Goal: Transaction & Acquisition: Purchase product/service

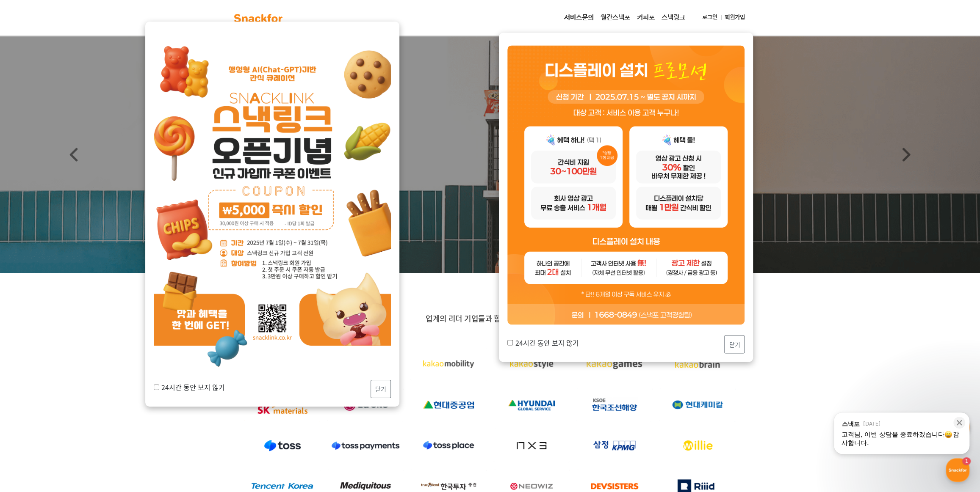
click at [514, 344] on label "24시간 동안 보지 않기" at bounding box center [542, 342] width 71 height 10
click at [513, 344] on input "24시간 동안 보지 않기" at bounding box center [510, 343] width 6 height 6
click at [511, 344] on input "24시간 동안 보지 않기" at bounding box center [510, 343] width 6 height 6
click at [517, 343] on label "24시간 동안 보지 않기" at bounding box center [542, 342] width 71 height 10
click at [513, 343] on input "24시간 동안 보지 않기" at bounding box center [510, 343] width 6 height 6
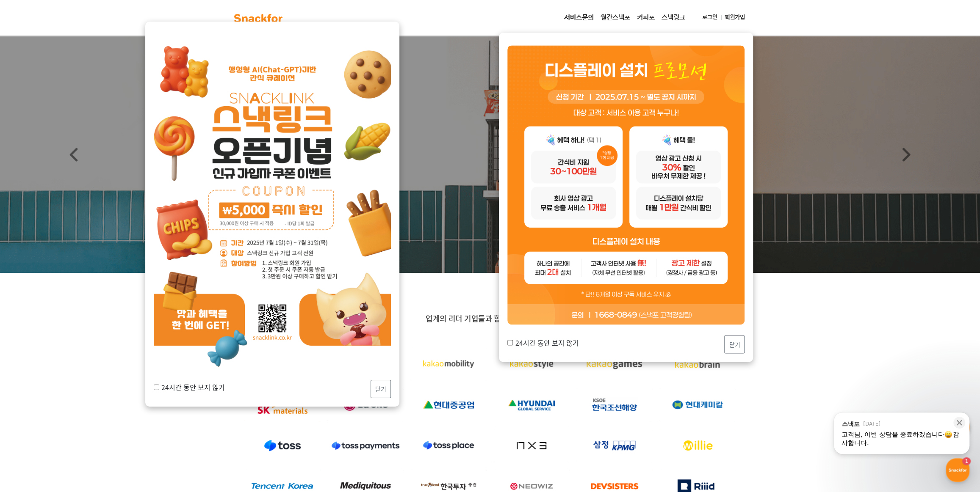
checkbox input "true"
click at [725, 346] on div "24시간 동안 보지 않기 닫기" at bounding box center [625, 344] width 237 height 18
click at [730, 344] on button "닫기" at bounding box center [734, 344] width 20 height 18
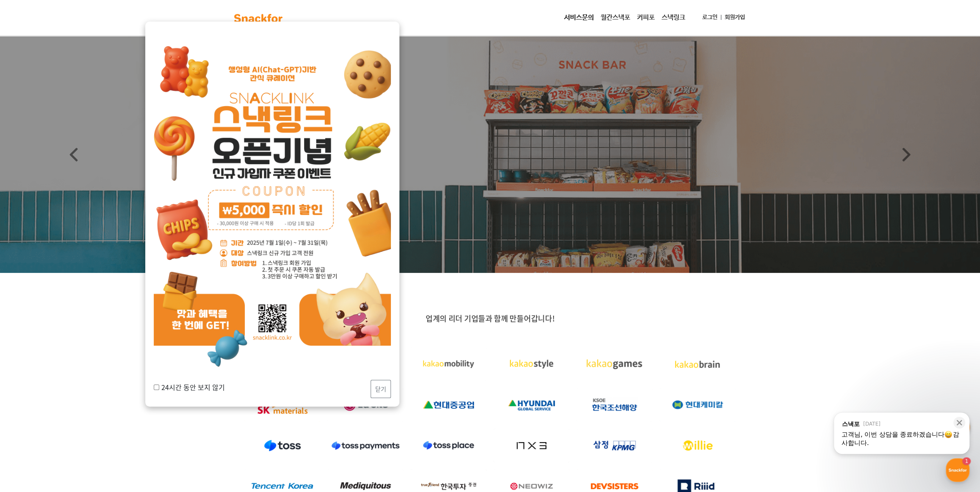
click at [154, 381] on div "24시간 동안 보지 않기 닫기" at bounding box center [272, 389] width 237 height 18
click at [155, 384] on label "24시간 동안 보지 않기" at bounding box center [189, 387] width 71 height 10
click at [155, 385] on input "24시간 동안 보지 않기" at bounding box center [157, 388] width 6 height 6
checkbox input "true"
click at [385, 388] on button "닫기" at bounding box center [381, 389] width 20 height 18
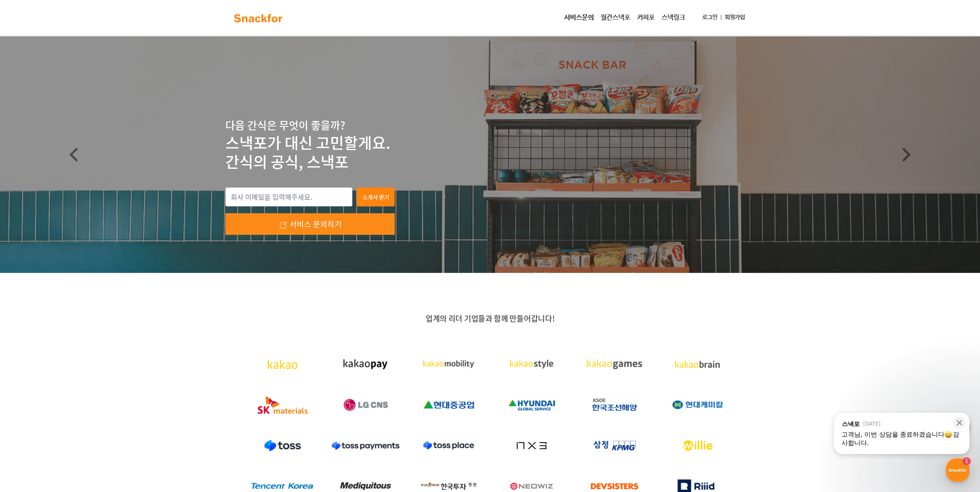
click at [707, 16] on link "로그인" at bounding box center [710, 18] width 22 height 16
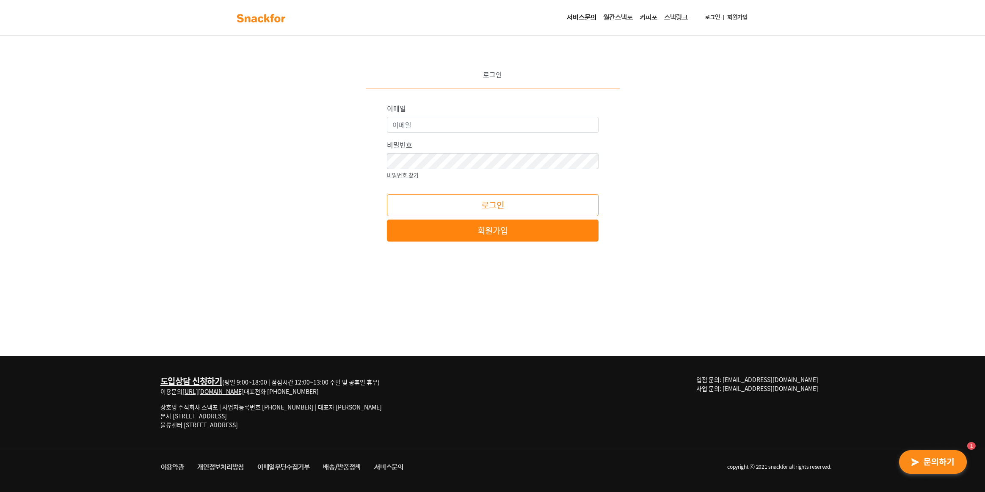
click at [507, 135] on div "이메일 비밀번호 비밀번호 찾기 로그인 회원가입 * 혹시 로딩이 1분 이상 길어지시면 크롬으로 접속 후 이용 부탁드립니다!" at bounding box center [493, 172] width 212 height 138
click at [512, 128] on input "이메일" at bounding box center [493, 125] width 212 height 16
type input "sunmoon0712@naver.com"
click at [489, 169] on div "비밀번호 비밀번호 찾기" at bounding box center [493, 160] width 212 height 40
click at [387, 194] on button "로그인" at bounding box center [493, 205] width 212 height 22
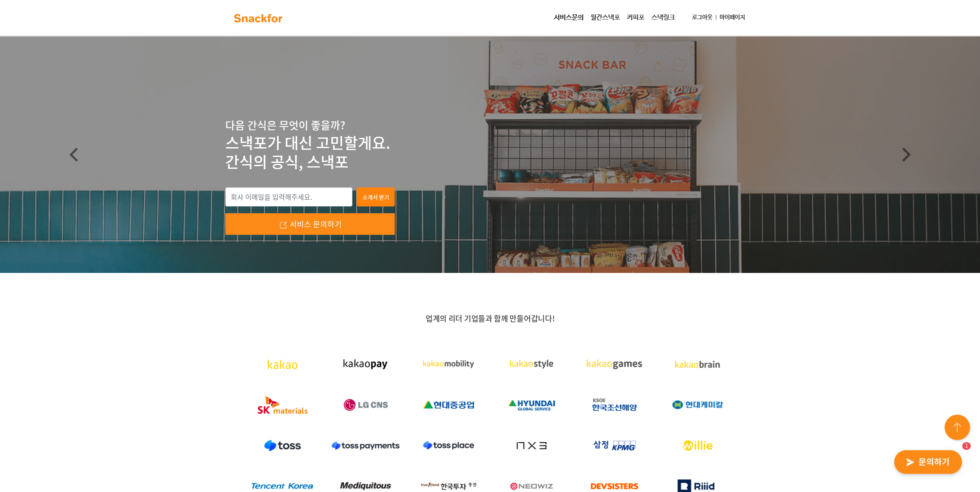
click at [733, 21] on link "마이페이지" at bounding box center [732, 18] width 32 height 16
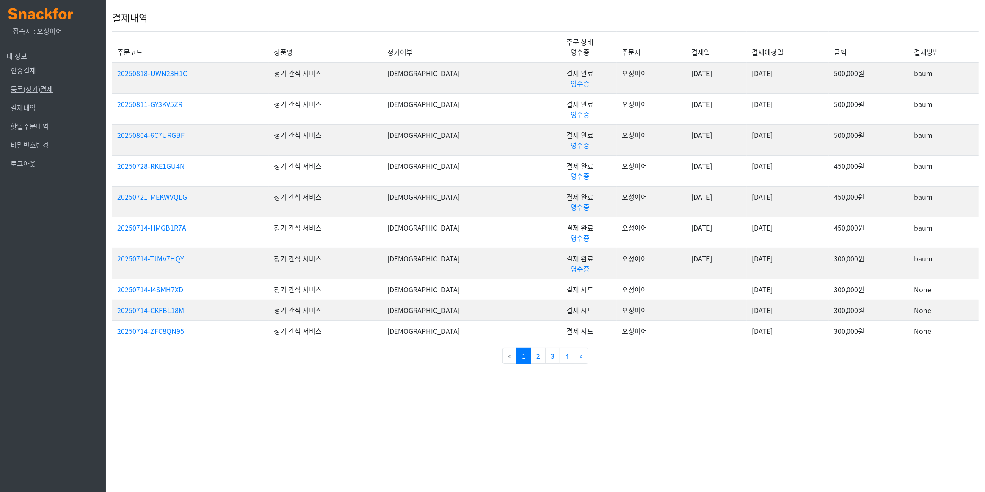
click at [25, 84] on link "등록(정기)결제" at bounding box center [32, 89] width 42 height 10
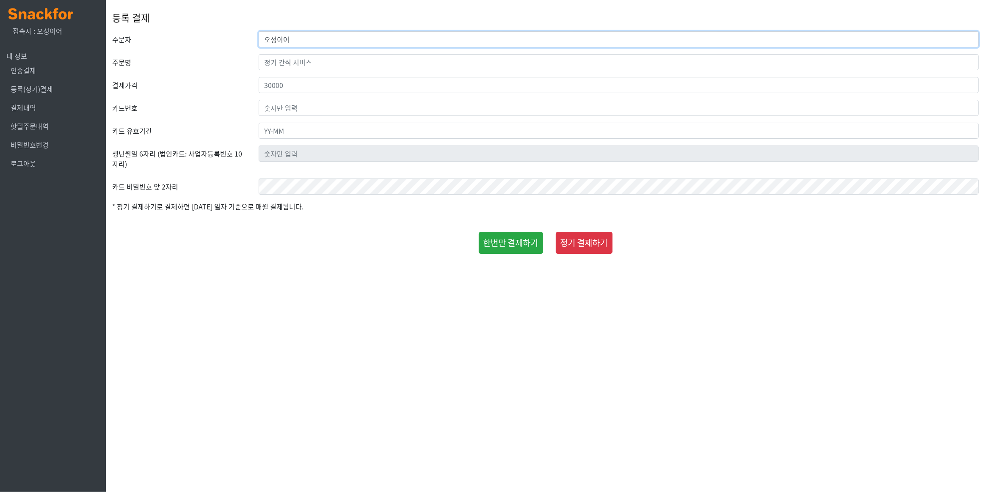
click at [350, 34] on input "오성이어" at bounding box center [619, 39] width 720 height 16
click at [329, 64] on input "text" at bounding box center [619, 62] width 720 height 16
type input "w"
type input "정기 간식 서비스"
type input "500000"
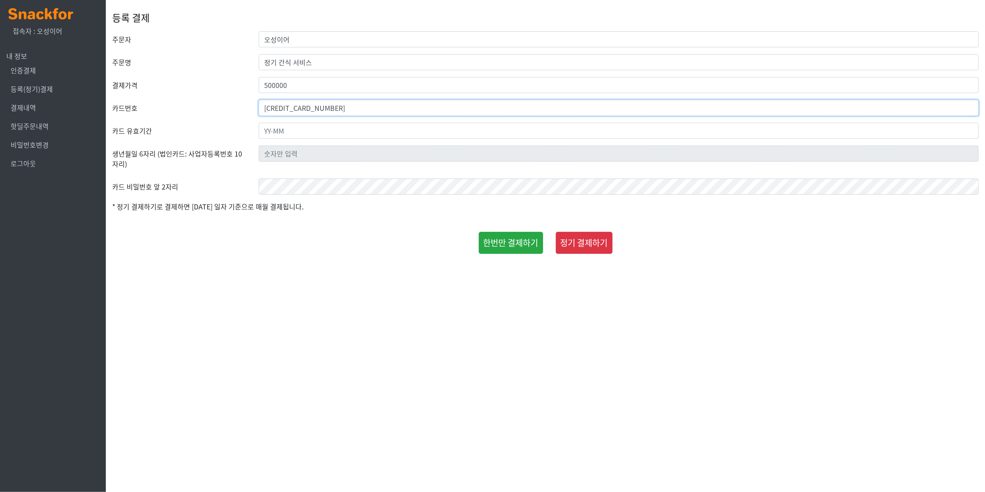
type input "9440-1172-7268-9416"
type input "31-12"
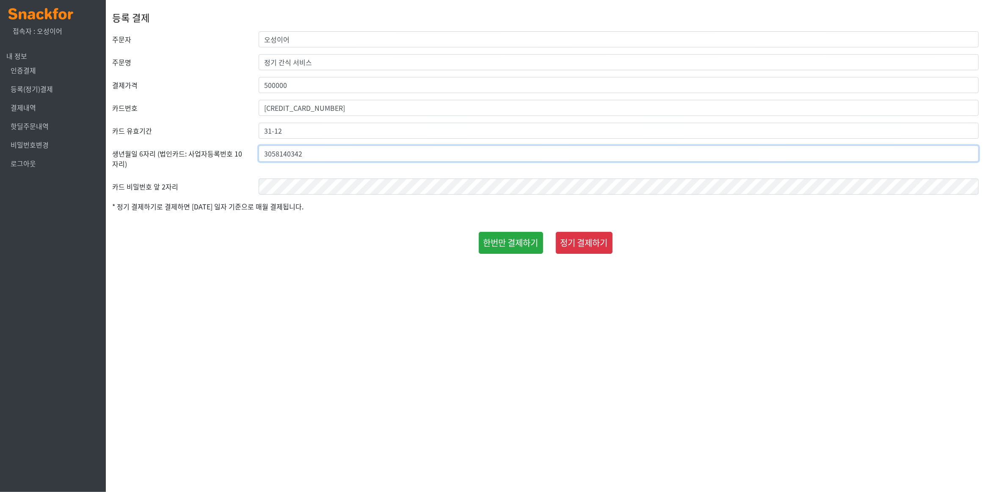
type input "3058140342"
click at [483, 237] on button "한번만 결제하기" at bounding box center [511, 243] width 64 height 22
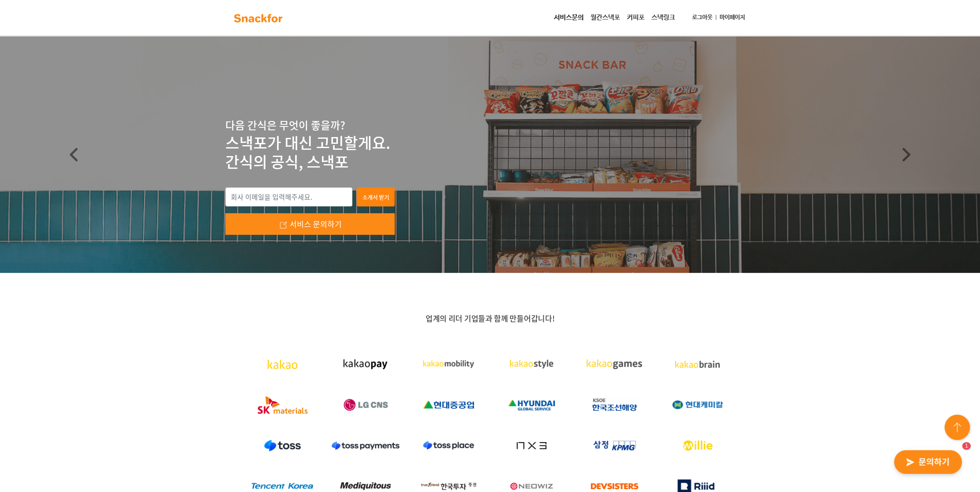
click at [956, 468] on img "button" at bounding box center [927, 462] width 83 height 39
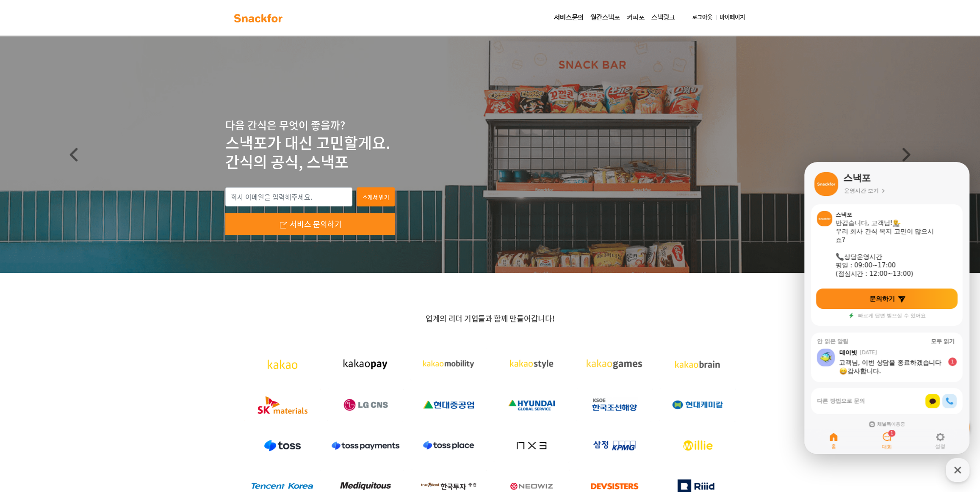
click at [891, 444] on span "대화" at bounding box center [887, 447] width 10 height 7
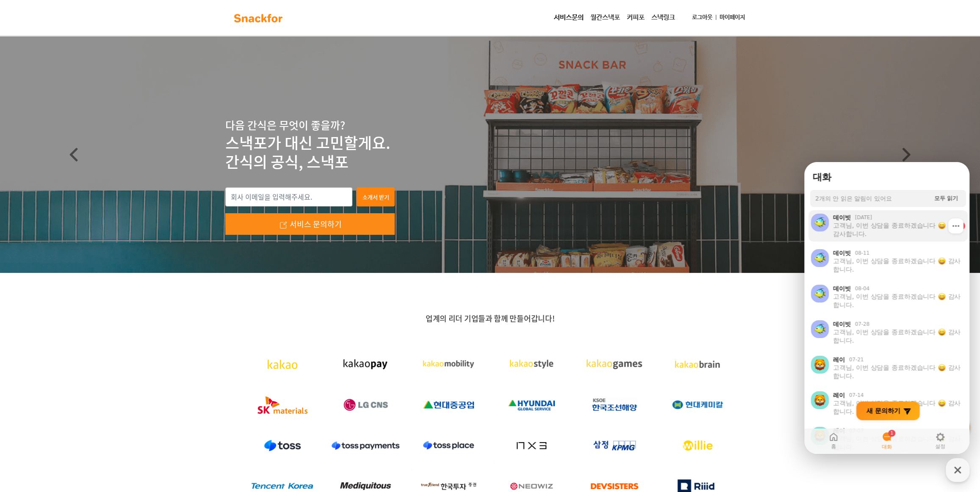
click at [874, 230] on div "고객님, 이번 상담을 종료하겠습니다 감사합니다." at bounding box center [893, 229] width 120 height 17
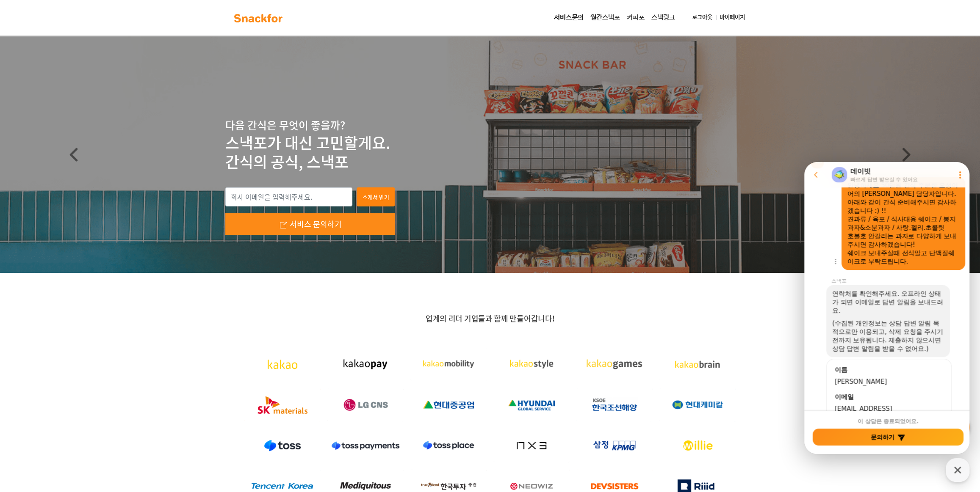
scroll to position [296, 0]
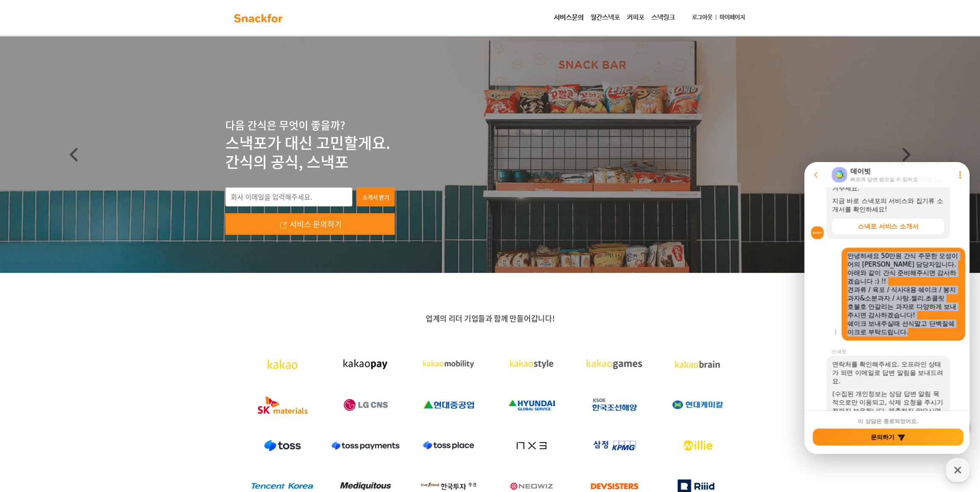
drag, startPoint x: 911, startPoint y: 333, endPoint x: 837, endPoint y: 257, distance: 106.0
click at [837, 257] on div "Show context menu 안녕하세요 50만원 간식 주문한 오성이어의 [PERSON_NAME] 담당자입니다. 아래와 같이 간식 준비해주시…" at bounding box center [888, 294] width 168 height 93
copy div "안녕하세요 50만원 간식 주문한 오성이어의 [PERSON_NAME] 담당자입니다. 아래와 같이 간식 준비해주시면 감사하겠습니다 :) !! 견과…"
click at [901, 306] on div "호불호 안갈리는 과자로 다양하게 보내주시면 감사하겠습니다!" at bounding box center [903, 311] width 112 height 17
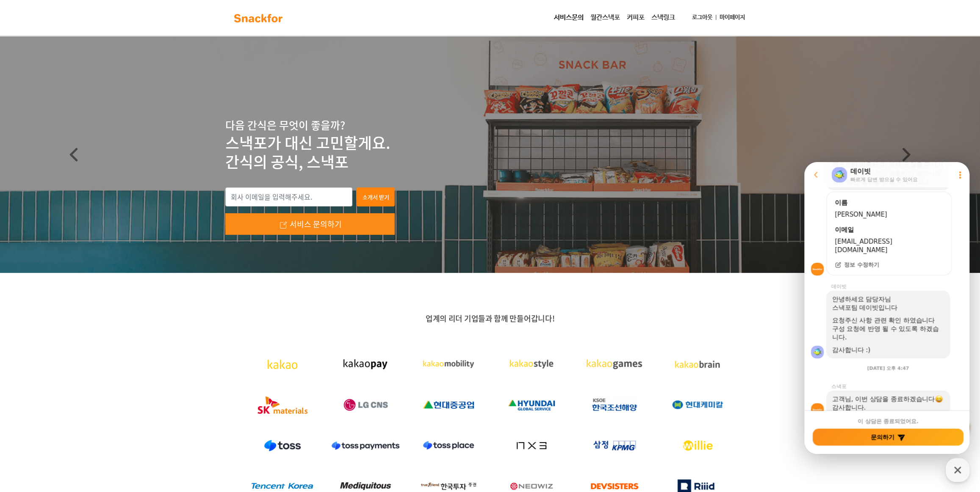
scroll to position [574, 0]
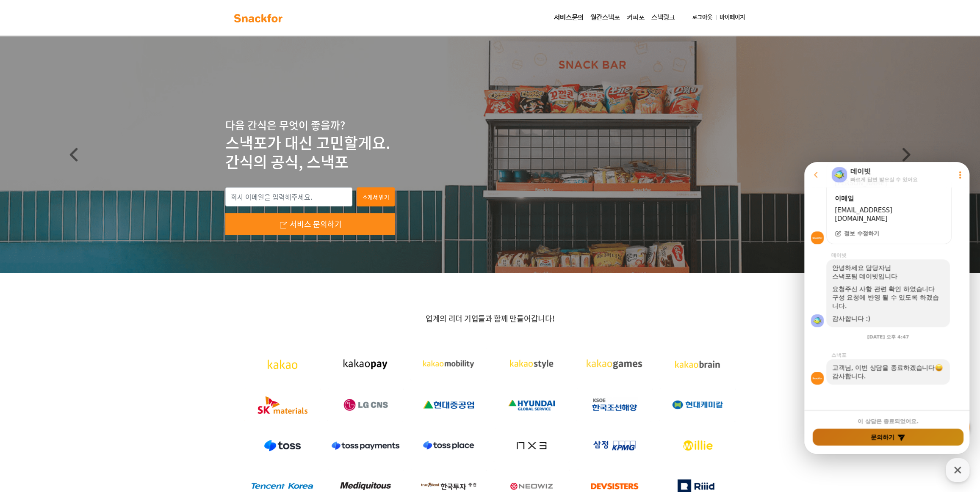
click at [895, 438] on button "문의하기" at bounding box center [888, 437] width 151 height 17
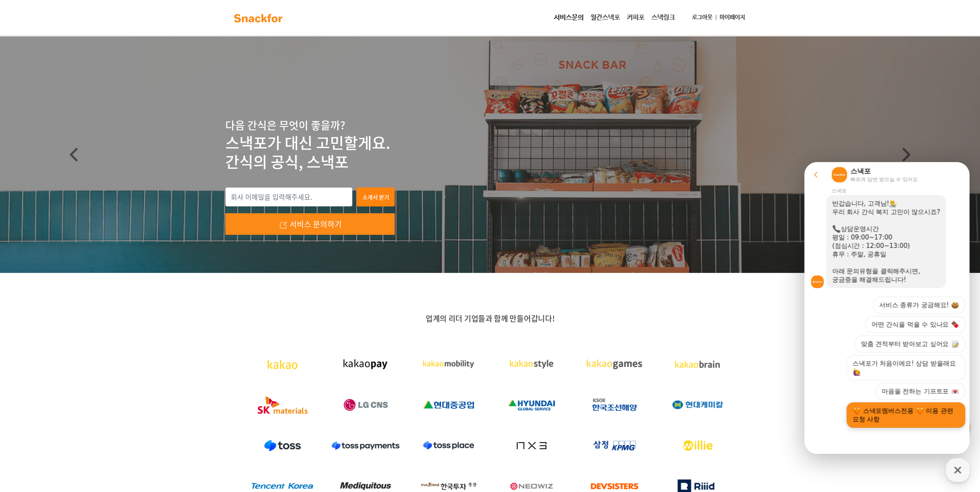
scroll to position [115, 0]
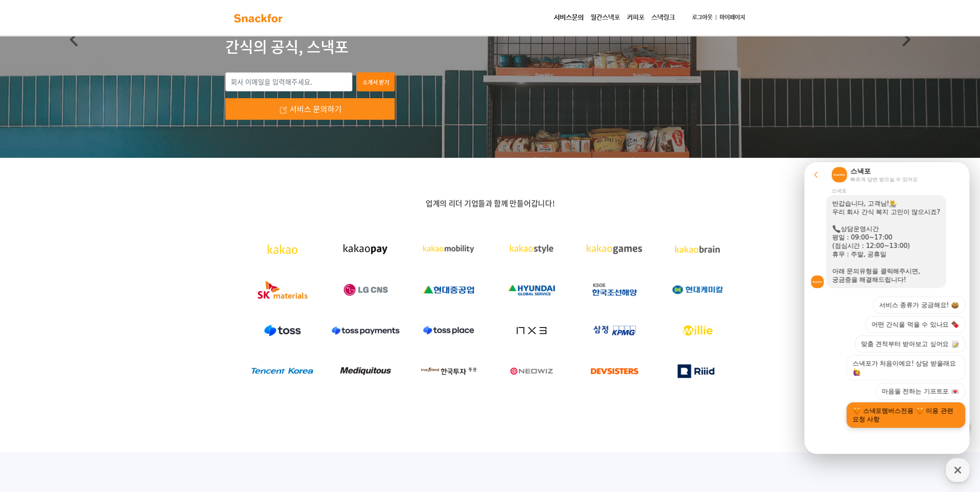
click at [891, 407] on button "스낵포멤버스전용 이용 관련 요청 사항" at bounding box center [905, 415] width 119 height 25
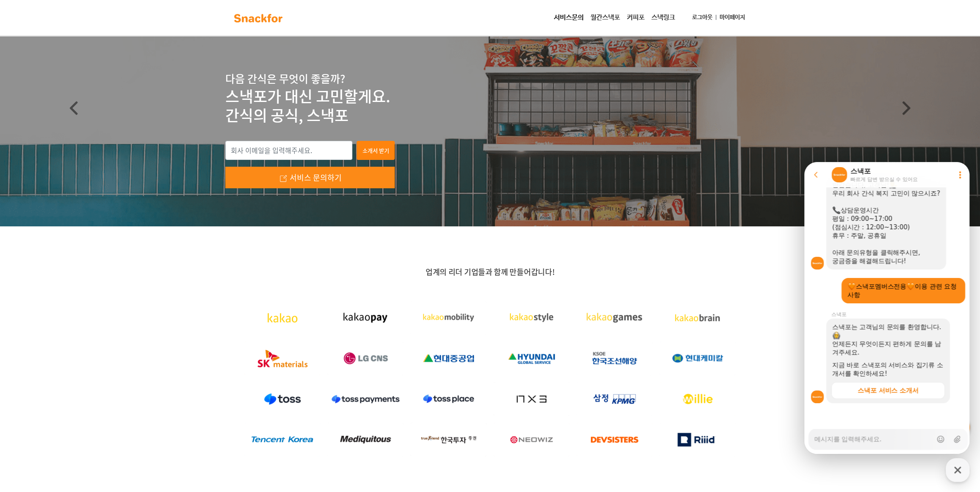
scroll to position [0, 0]
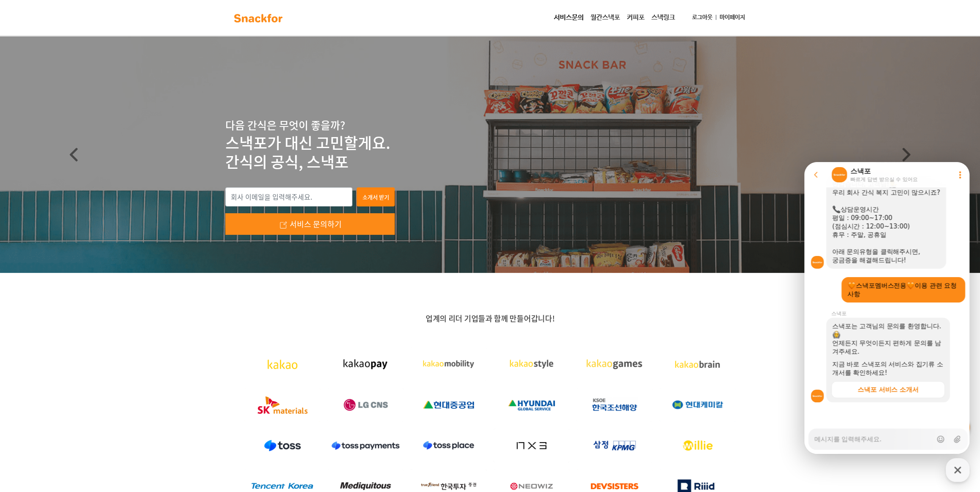
click at [879, 439] on textarea "Messenger Input Textarea" at bounding box center [873, 436] width 118 height 14
type textarea "x"
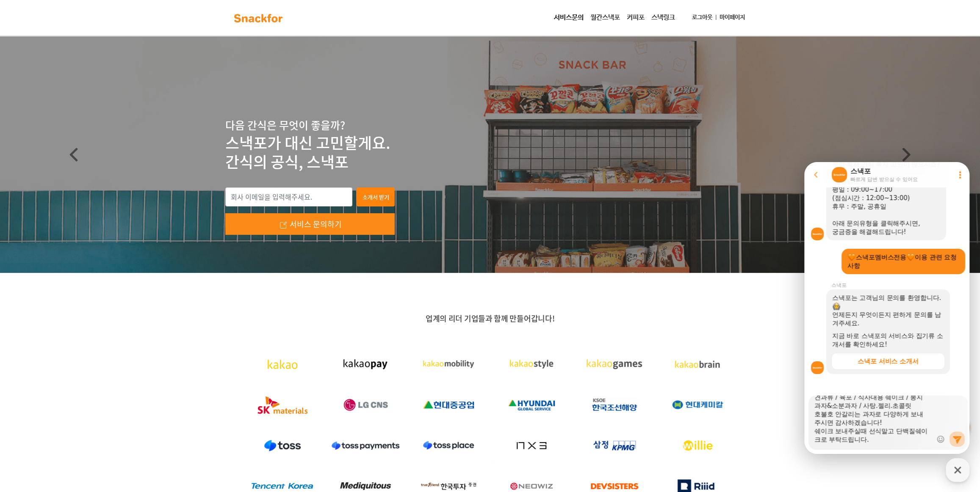
type textarea "안녕하세요 50만원 간식 주문한 오성이어의 [PERSON_NAME] 담당자입니다. 아래와 같이 간식 준비해주시면 감사하겠습니다 :) !! 견과…"
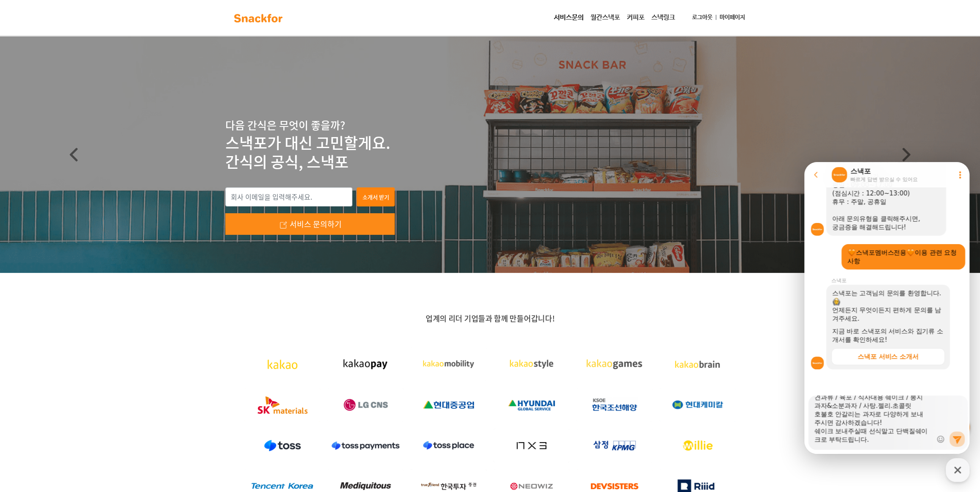
click at [953, 434] on button "Send new message" at bounding box center [956, 439] width 15 height 15
type textarea "x"
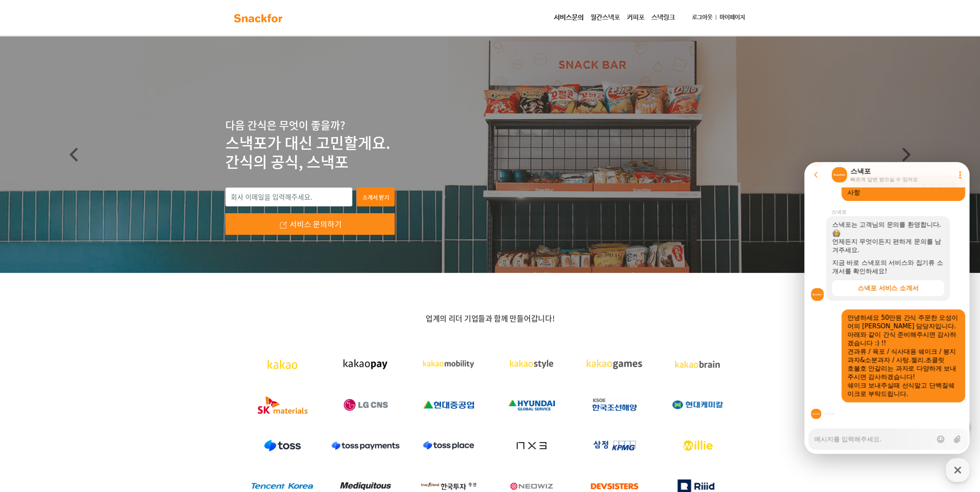
click at [730, 329] on div "업계의 리더 기업들과 함께 만들어갑니다!" at bounding box center [489, 410] width 529 height 193
type textarea "x"
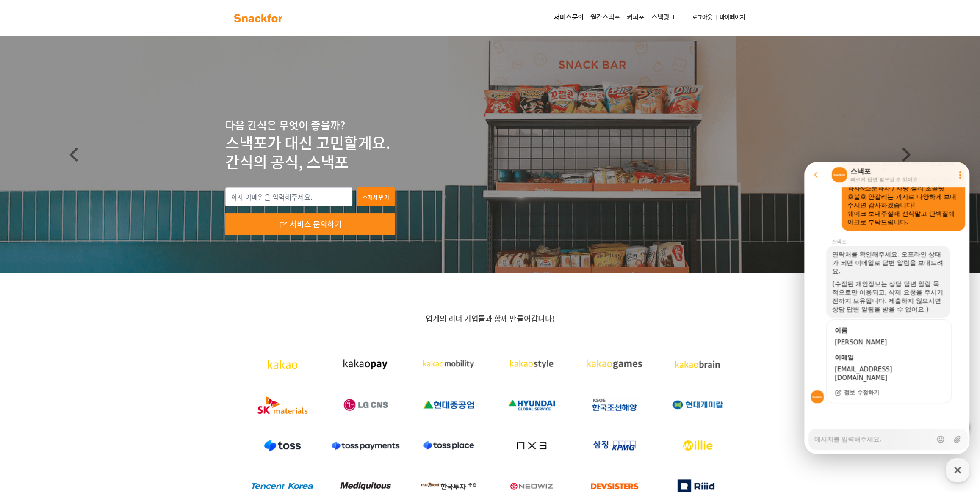
scroll to position [407, 0]
